Goal: Task Accomplishment & Management: Use online tool/utility

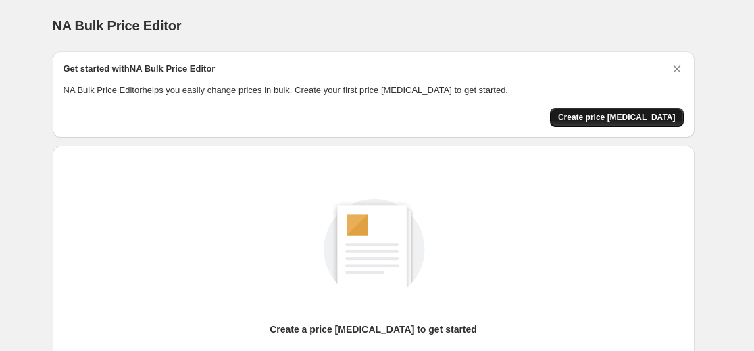
click at [653, 109] on button "Create price change job" at bounding box center [617, 117] width 134 height 19
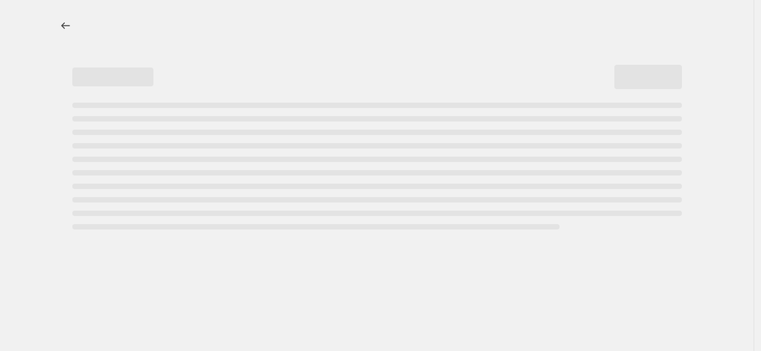
select select "percentage"
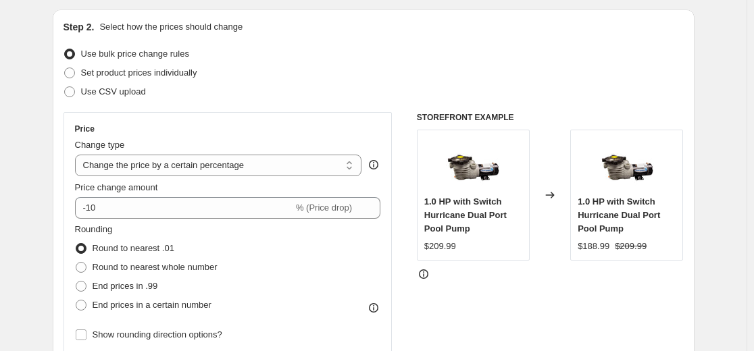
scroll to position [134, 0]
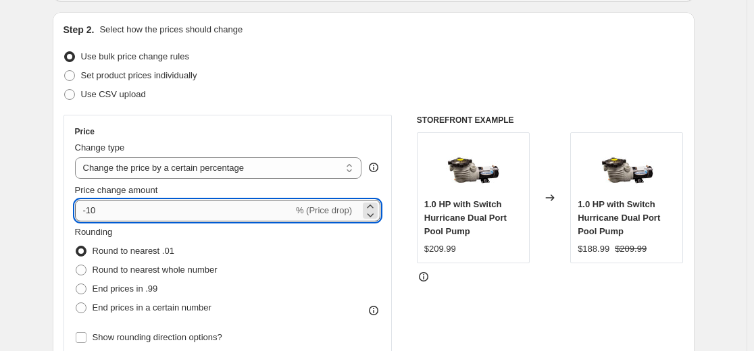
click at [180, 213] on input "-10" at bounding box center [184, 211] width 218 height 22
type input "-1"
type input "-50"
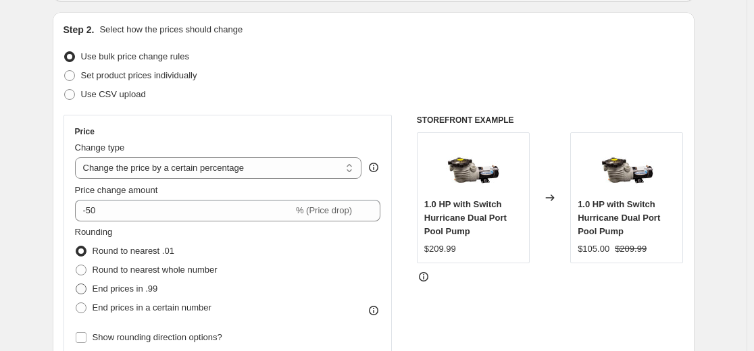
click at [147, 286] on span "End prices in .99" at bounding box center [126, 289] width 66 height 10
click at [76, 284] on input "End prices in .99" at bounding box center [76, 284] width 1 height 1
radio input "true"
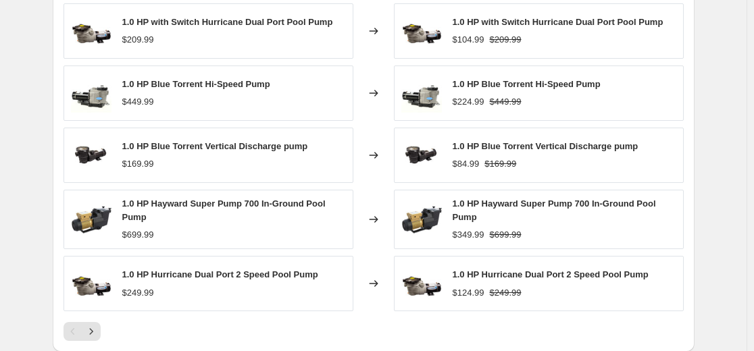
scroll to position [1004, 0]
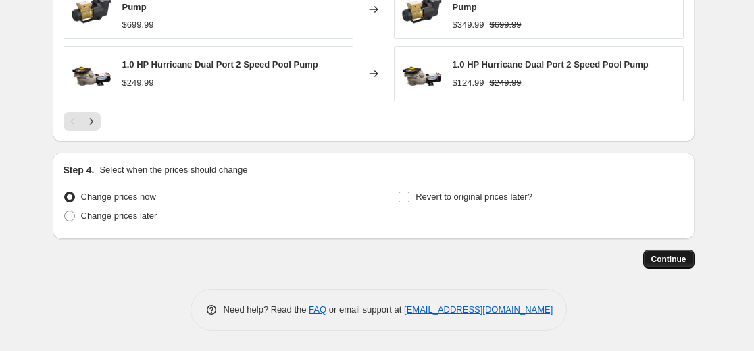
click at [674, 268] on button "Continue" at bounding box center [668, 259] width 51 height 19
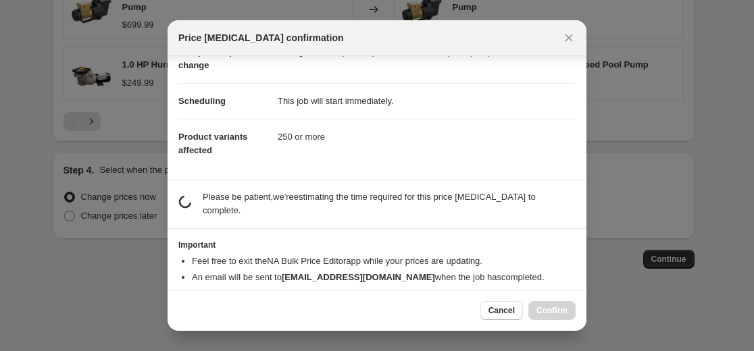
scroll to position [96, 0]
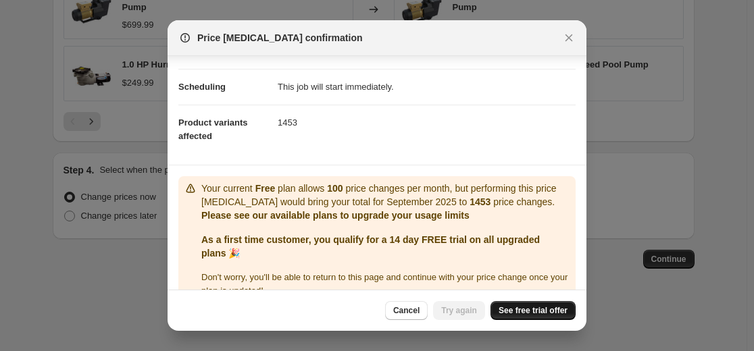
click at [543, 307] on span "See free trial offer" at bounding box center [533, 310] width 69 height 11
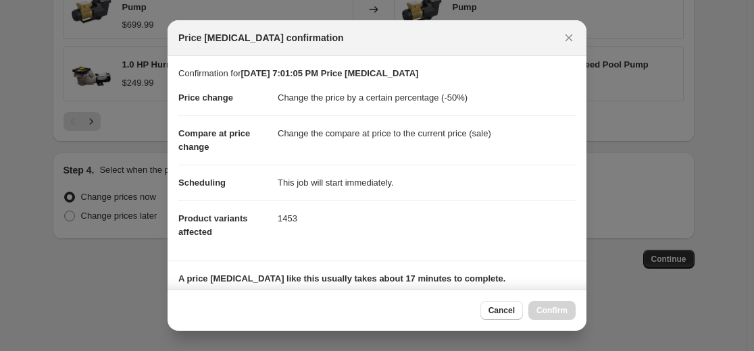
scroll to position [292, 0]
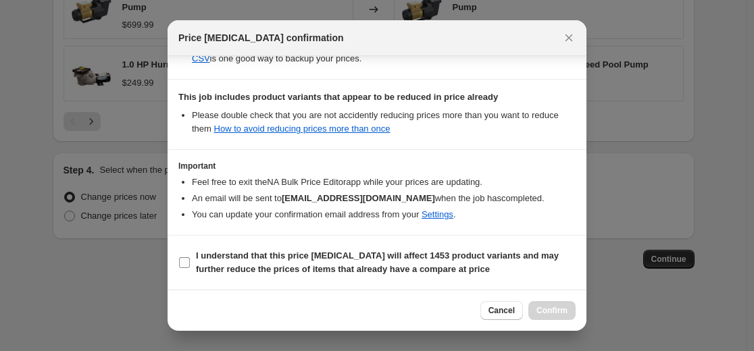
click at [348, 251] on b "I understand that this price change job will affect 1453 product variants and m…" at bounding box center [377, 263] width 363 height 24
click at [190, 257] on input "I understand that this price change job will affect 1453 product variants and m…" at bounding box center [184, 262] width 11 height 11
checkbox input "true"
click at [546, 306] on span "Confirm" at bounding box center [551, 310] width 31 height 11
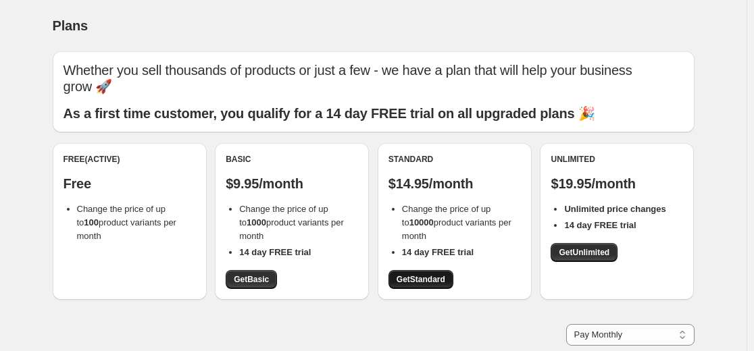
click at [431, 278] on span "Get Standard" at bounding box center [421, 279] width 49 height 11
